Goal: Task Accomplishment & Management: Manage account settings

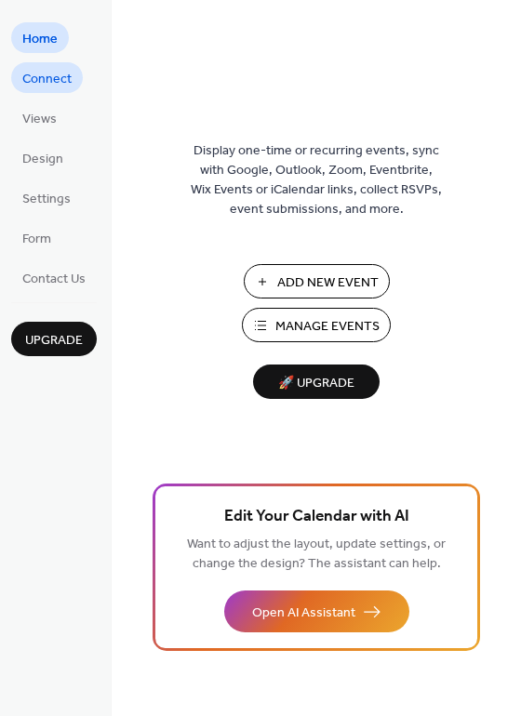
click at [74, 69] on link "Connect" at bounding box center [47, 77] width 72 height 31
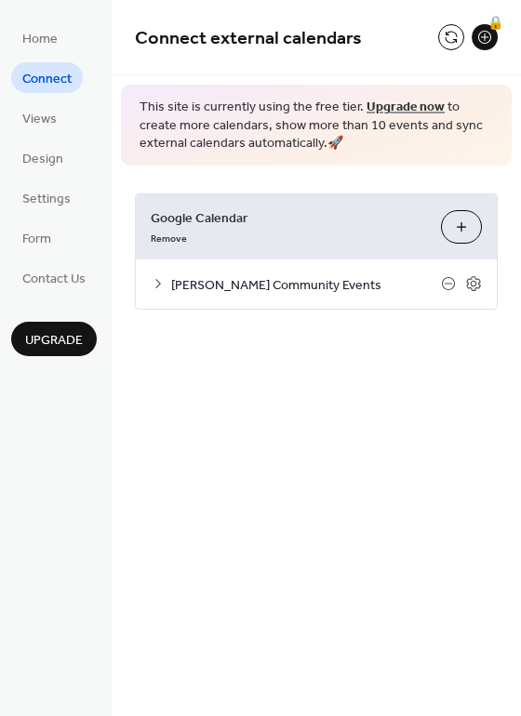
click at [465, 222] on button "Choose Calendars" at bounding box center [461, 226] width 41 height 33
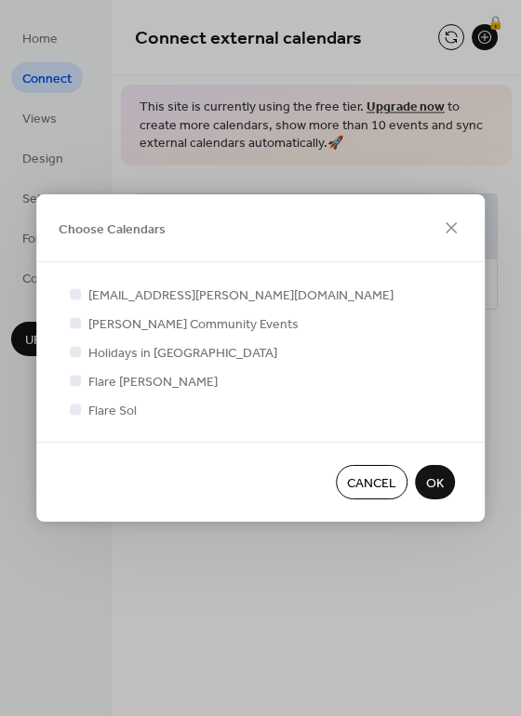
click at [80, 381] on div at bounding box center [75, 380] width 11 height 11
click at [80, 380] on div at bounding box center [75, 380] width 11 height 11
click at [456, 219] on icon at bounding box center [451, 228] width 22 height 22
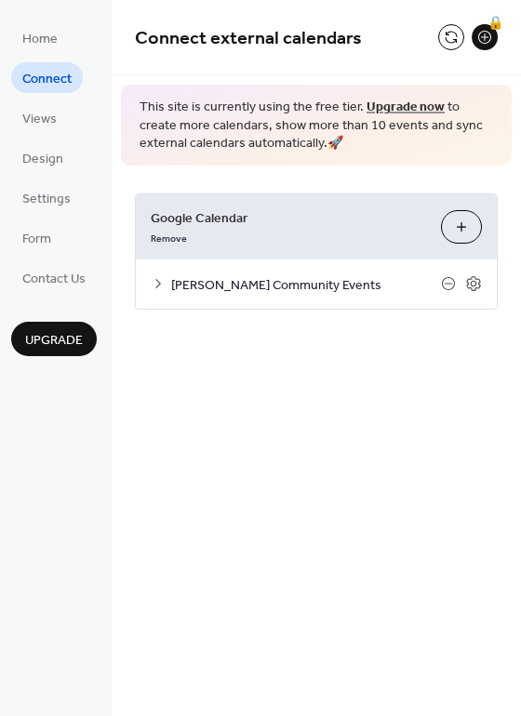
click at [411, 108] on link "Upgrade now" at bounding box center [405, 107] width 78 height 25
click at [456, 33] on button at bounding box center [451, 37] width 26 height 26
click at [75, 341] on span "Upgrade" at bounding box center [54, 341] width 58 height 20
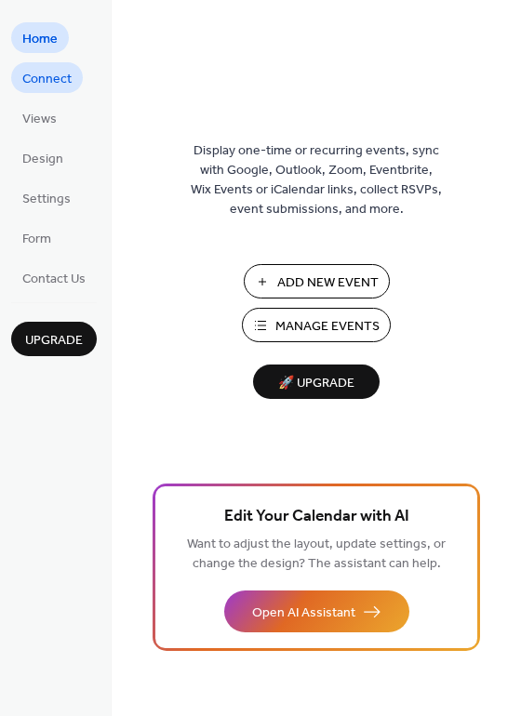
click at [59, 79] on span "Connect" at bounding box center [46, 80] width 49 height 20
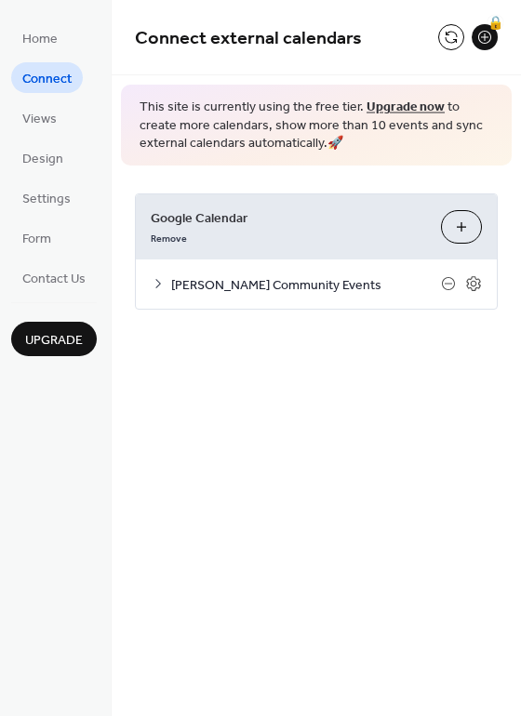
click at [246, 295] on span "[PERSON_NAME] Community Events" at bounding box center [306, 285] width 270 height 20
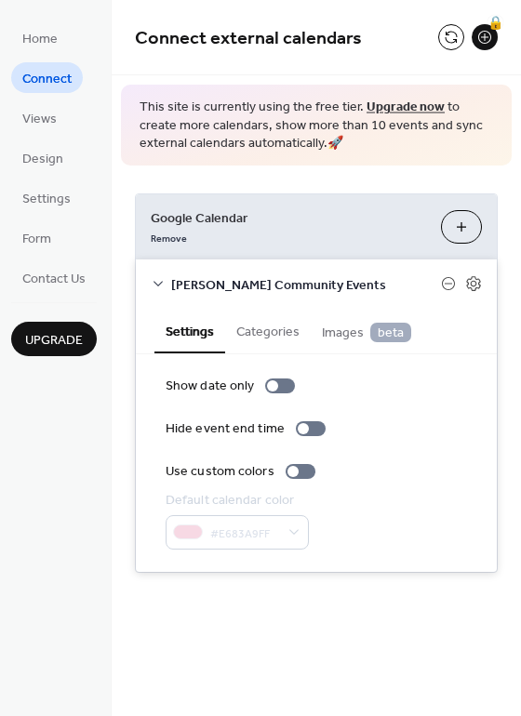
click at [258, 329] on button "Categories" at bounding box center [268, 330] width 86 height 43
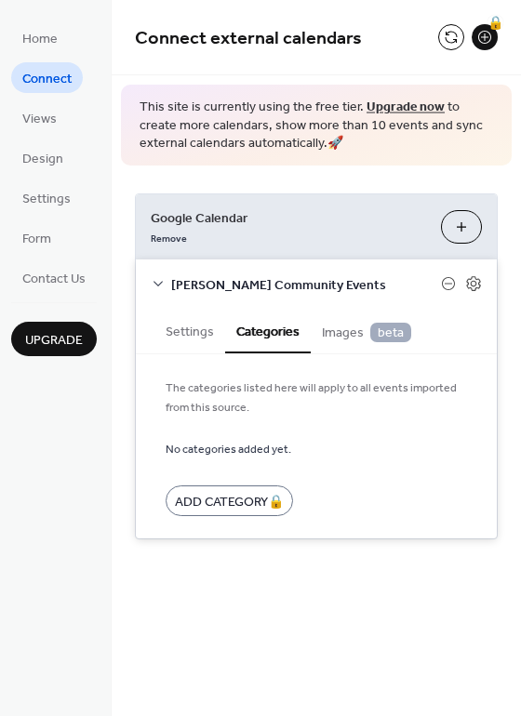
click at [354, 333] on span "Images beta" at bounding box center [366, 333] width 89 height 20
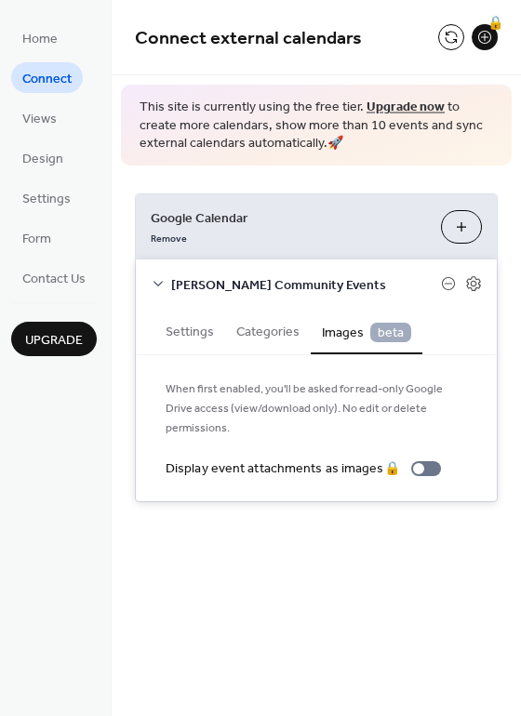
click at [150, 327] on div "Settings Categories Images beta" at bounding box center [316, 332] width 361 height 46
click at [202, 323] on button "Settings" at bounding box center [189, 330] width 71 height 43
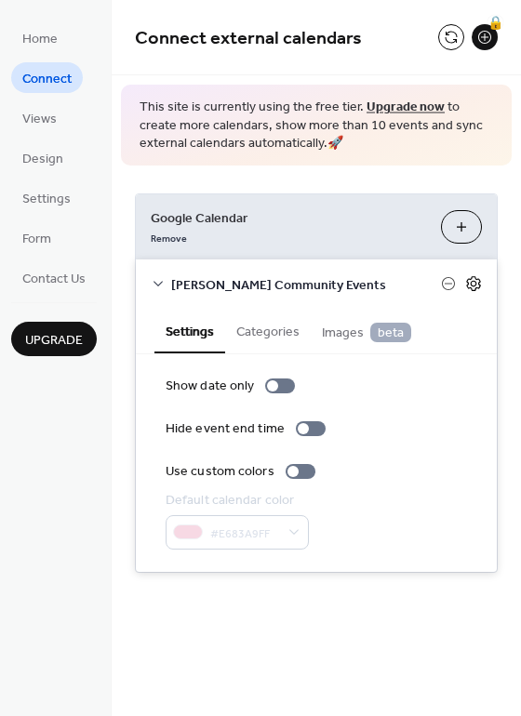
click at [473, 279] on icon at bounding box center [473, 283] width 17 height 17
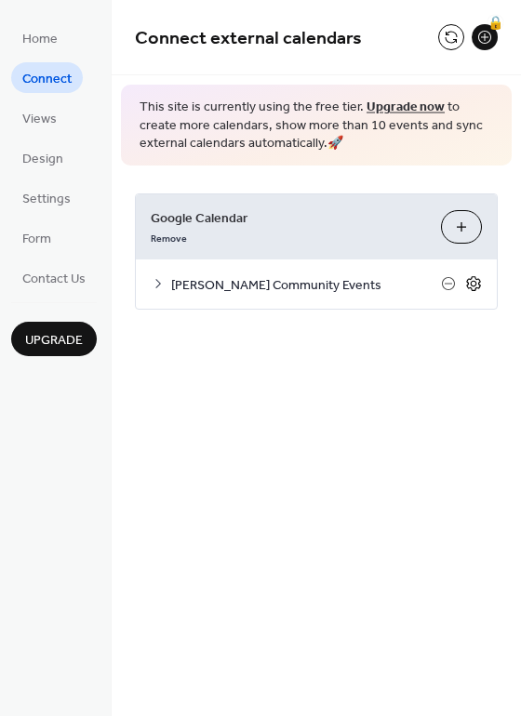
click at [473, 279] on icon at bounding box center [473, 283] width 17 height 17
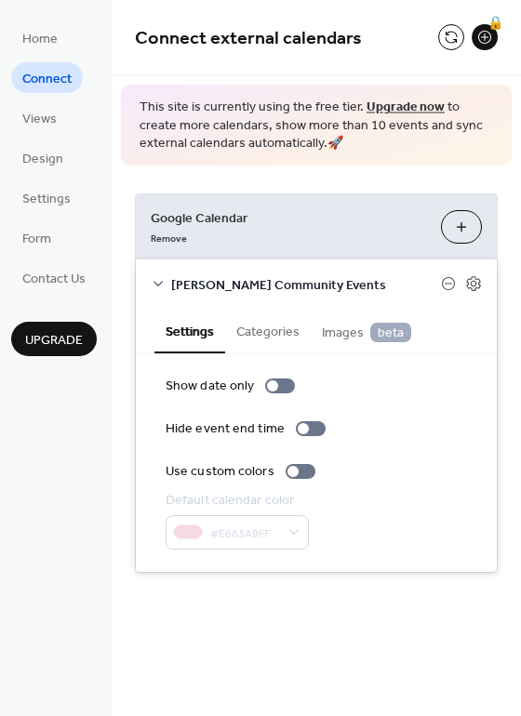
click at [157, 291] on icon at bounding box center [158, 283] width 15 height 15
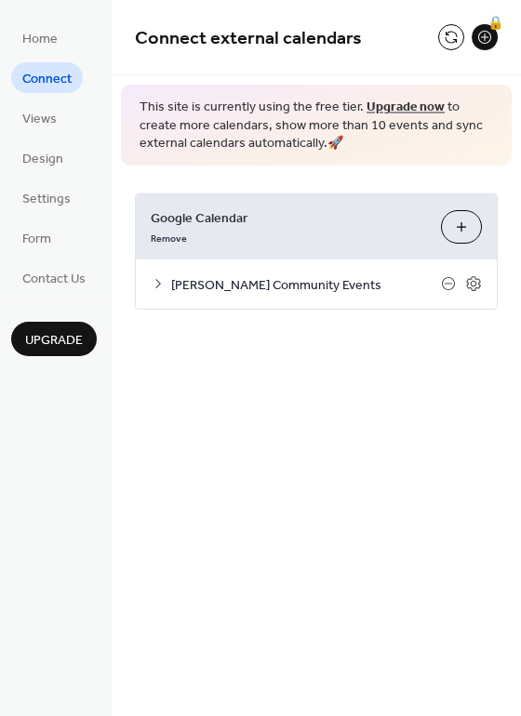
click at [157, 283] on icon at bounding box center [158, 283] width 15 height 15
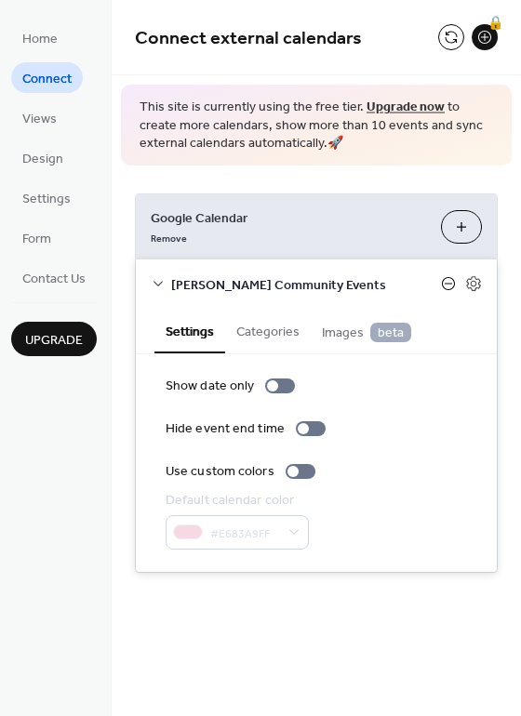
click at [448, 284] on icon at bounding box center [448, 283] width 15 height 15
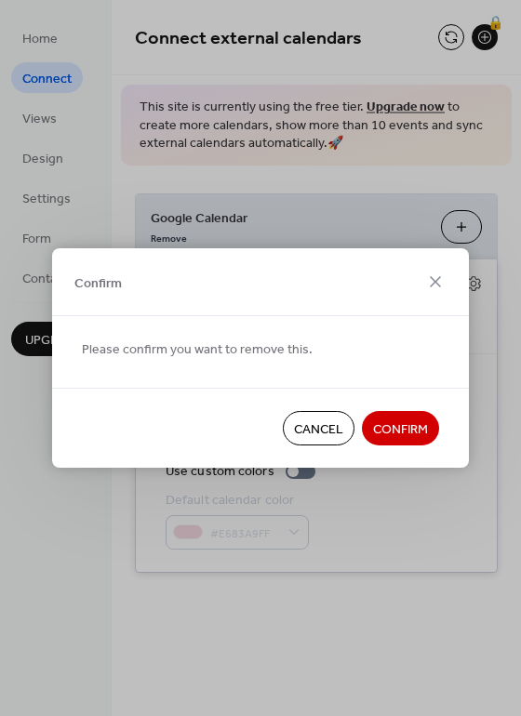
click at [405, 433] on span "Confirm" at bounding box center [400, 430] width 55 height 20
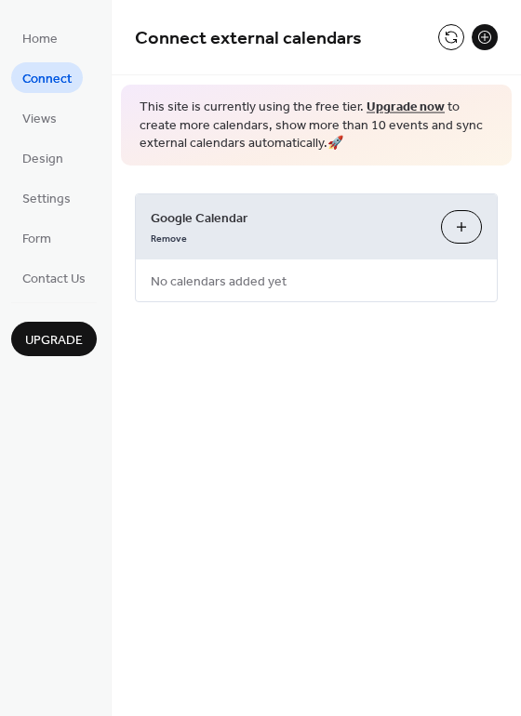
click at [481, 221] on button "Choose Calendars" at bounding box center [461, 226] width 41 height 33
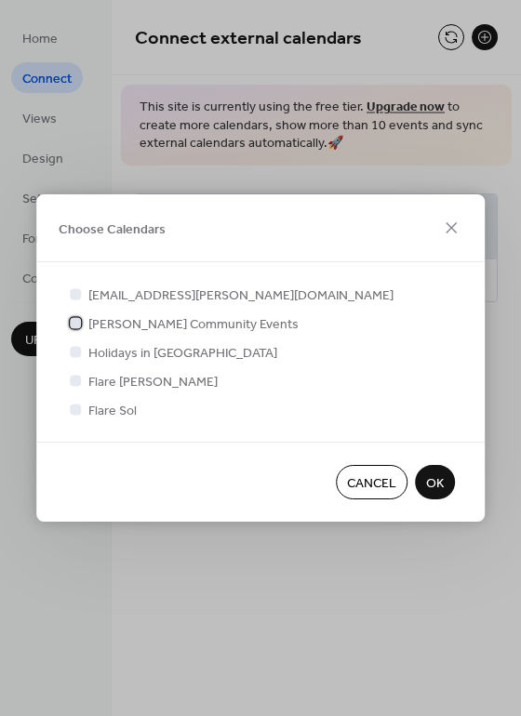
click at [163, 315] on span "[PERSON_NAME] Community Events" at bounding box center [193, 325] width 210 height 20
click at [437, 481] on span "OK" at bounding box center [435, 484] width 18 height 20
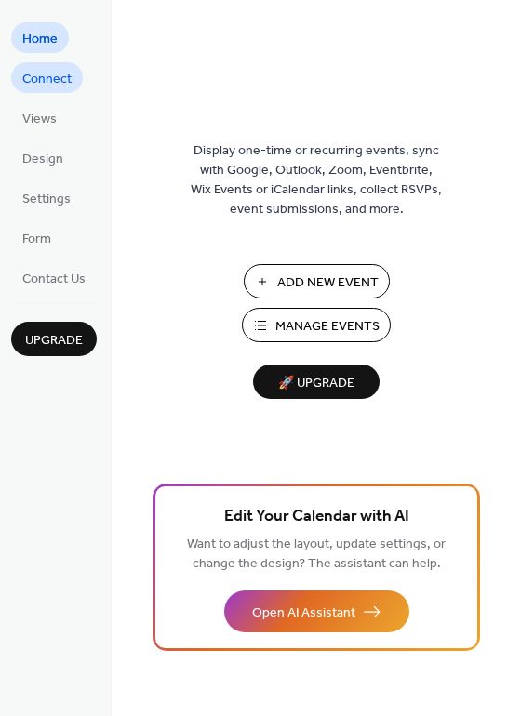
click at [55, 73] on span "Connect" at bounding box center [46, 80] width 49 height 20
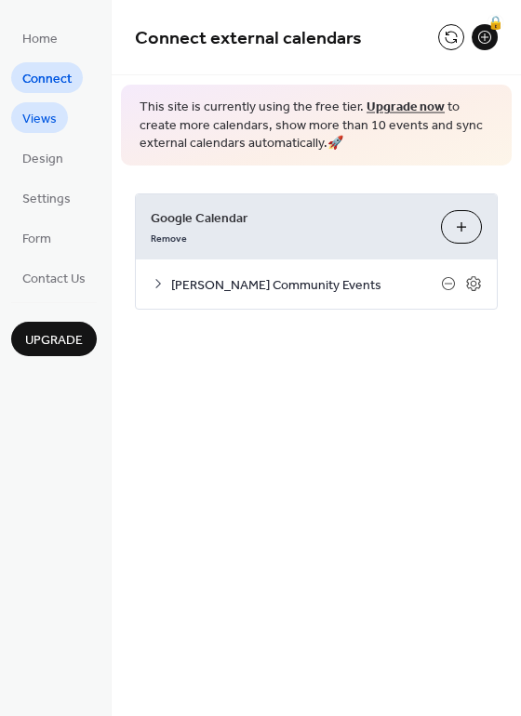
click at [42, 115] on span "Views" at bounding box center [39, 120] width 34 height 20
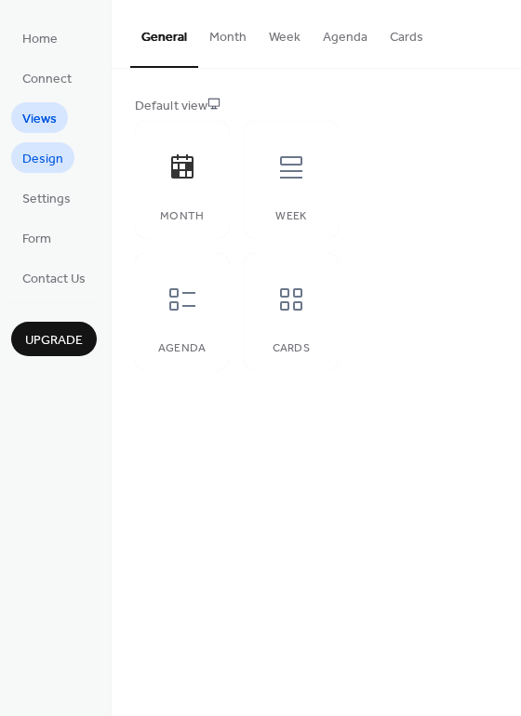
click at [34, 158] on span "Design" at bounding box center [42, 160] width 41 height 20
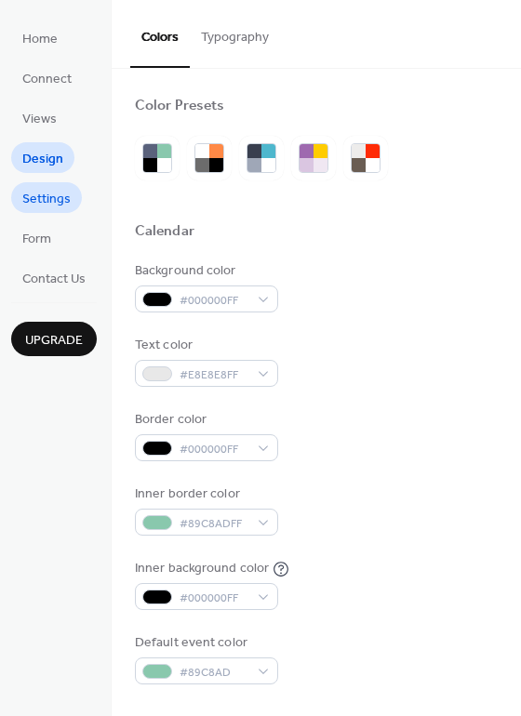
click at [44, 202] on span "Settings" at bounding box center [46, 200] width 48 height 20
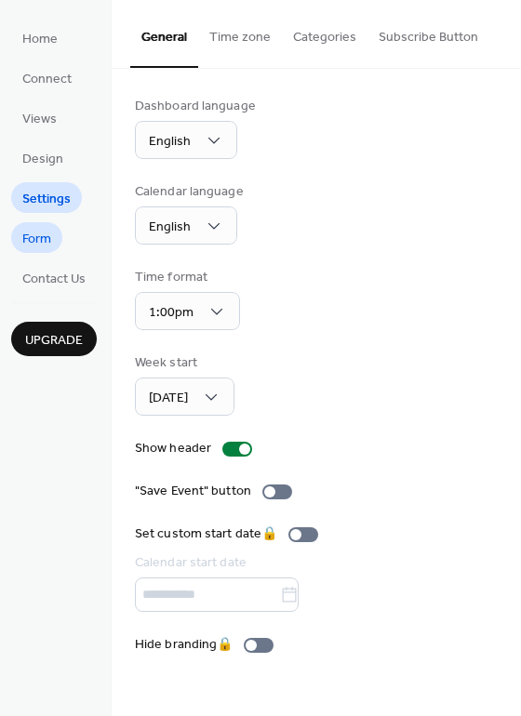
click at [34, 231] on span "Form" at bounding box center [36, 240] width 29 height 20
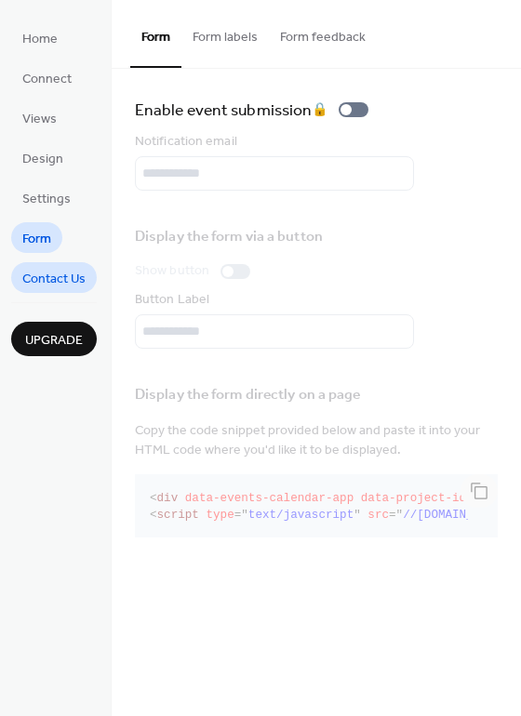
click at [57, 272] on span "Contact Us" at bounding box center [53, 280] width 63 height 20
